Goal: Navigation & Orientation: Find specific page/section

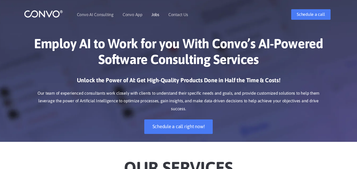
click at [155, 14] on link "Jobs" at bounding box center [155, 14] width 8 height 4
click at [181, 16] on link "Contact Us" at bounding box center [178, 14] width 20 height 4
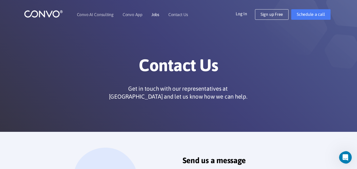
click at [153, 15] on link "Jobs" at bounding box center [155, 14] width 8 height 4
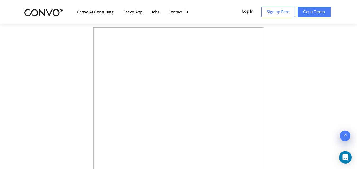
scroll to position [79, 0]
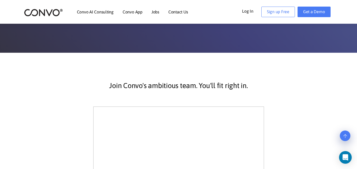
click at [93, 14] on link "Convo AI Consulting" at bounding box center [95, 12] width 37 height 4
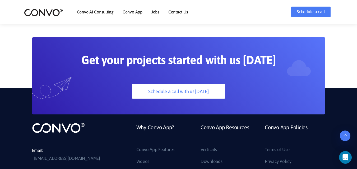
scroll to position [1427, 0]
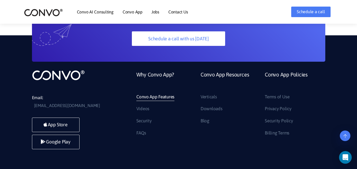
click at [146, 93] on link "Convo App Features" at bounding box center [155, 97] width 38 height 8
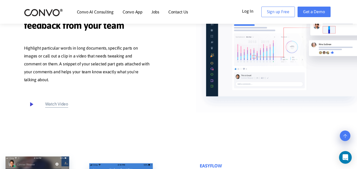
scroll to position [476, 0]
